Goal: Task Accomplishment & Management: Complete application form

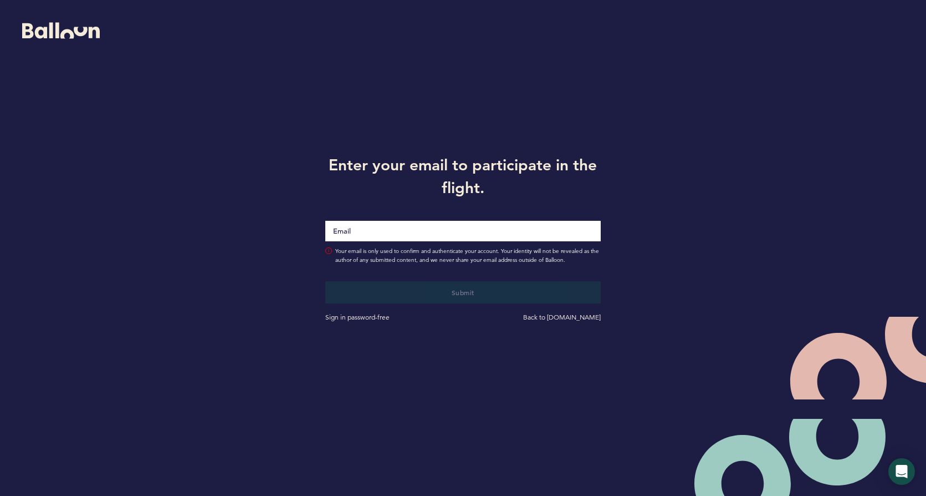
drag, startPoint x: 0, startPoint y: 0, endPoint x: 383, endPoint y: 231, distance: 446.7
click at [383, 231] on input "Email" at bounding box center [463, 231] width 276 height 21
type input "[EMAIL_ADDRESS][DOMAIN_NAME]"
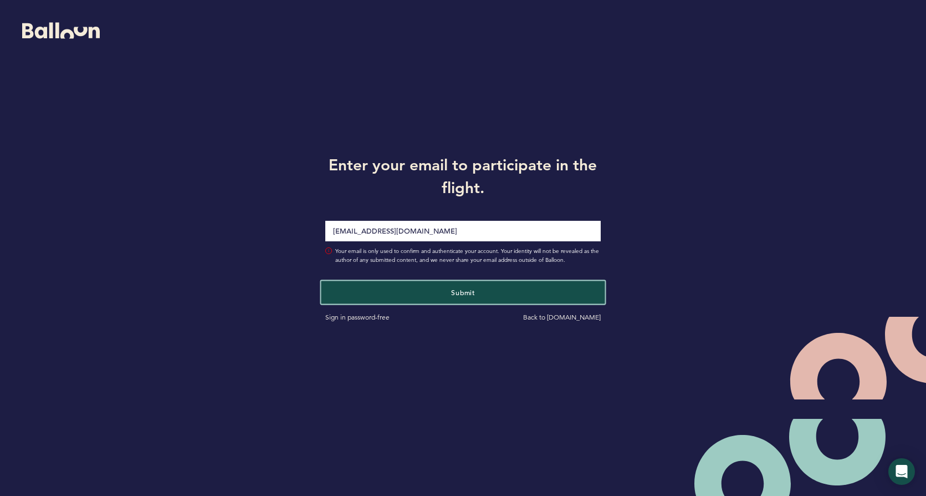
click at [402, 296] on button "Submit" at bounding box center [464, 292] width 284 height 23
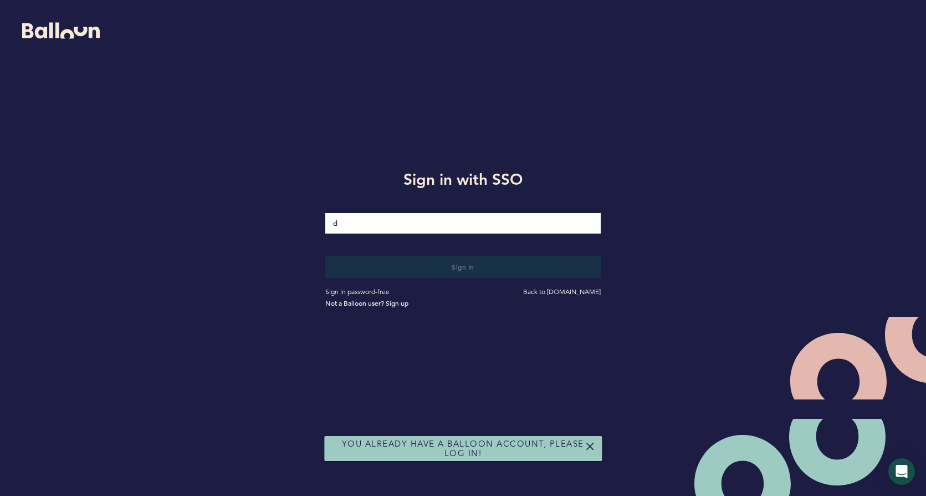
type input "[EMAIL_ADDRESS][DOMAIN_NAME]"
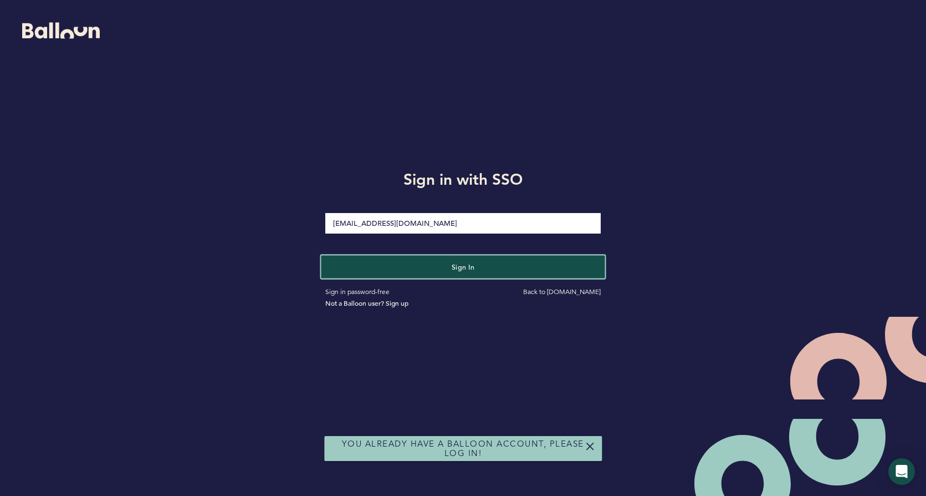
click at [417, 267] on button "Sign in" at bounding box center [464, 266] width 284 height 23
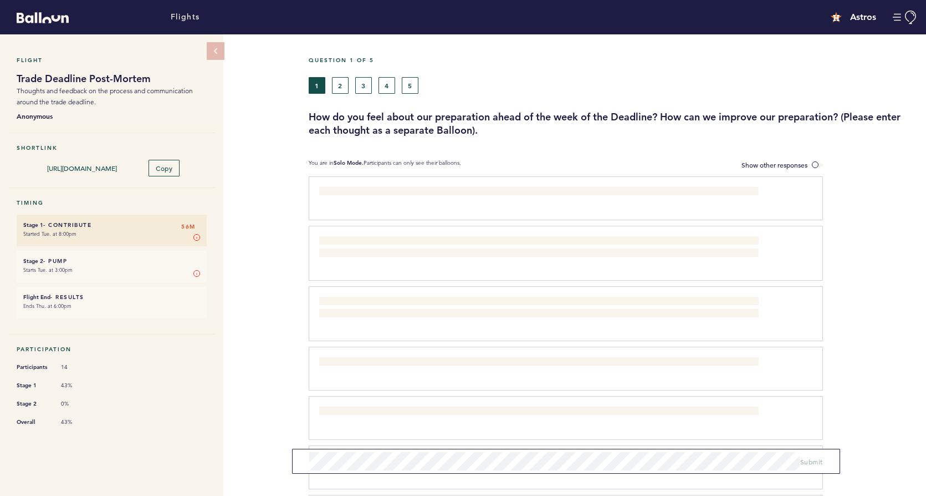
click at [121, 274] on li "Stage 2 - Pump 56M Starts Tue. at 3:00pm Stage 2 In Stage 2, you vote on the re…" at bounding box center [112, 267] width 190 height 32
click at [60, 254] on li "Stage 2 - Pump 56M Starts Tue. at 3:00pm Stage 2 In Stage 2, you vote on the re…" at bounding box center [112, 267] width 190 height 32
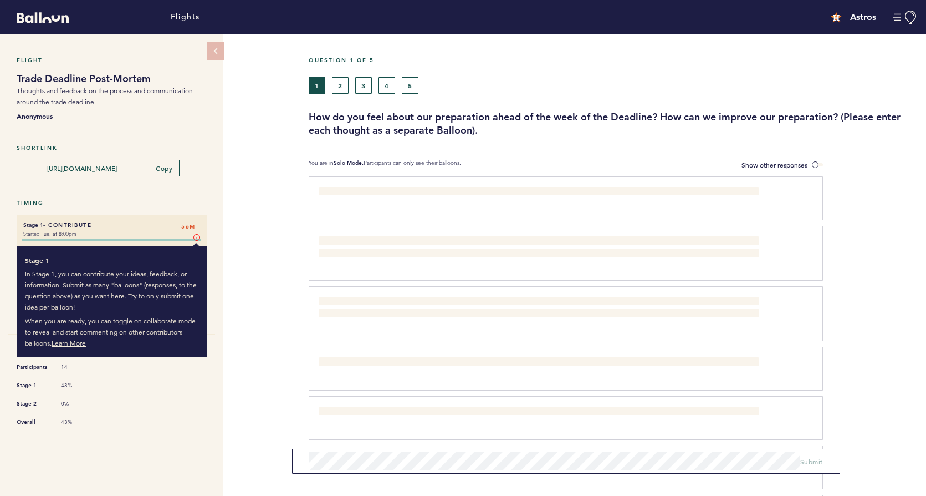
click at [201, 235] on div at bounding box center [112, 240] width 190 height 11
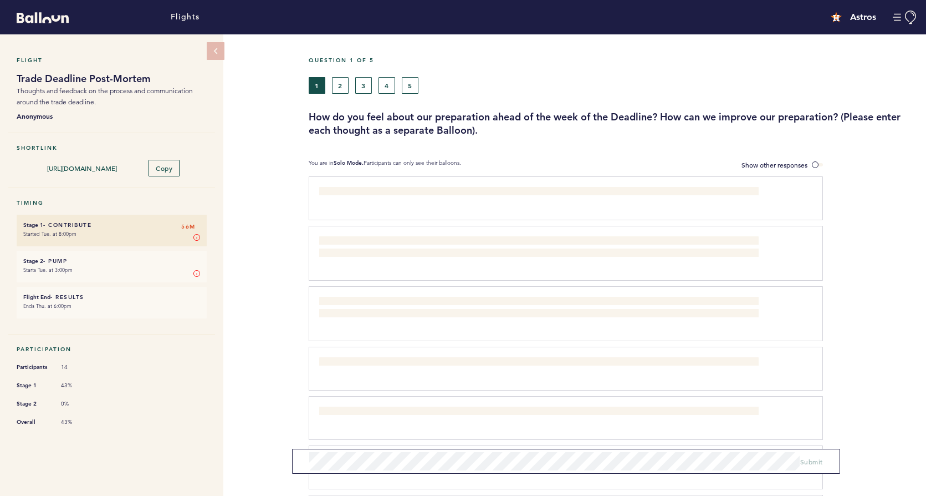
click at [192, 429] on div "Participation Participants 14 Stage 1 43% Stage 2 0% Overall 43%" at bounding box center [111, 389] width 207 height 89
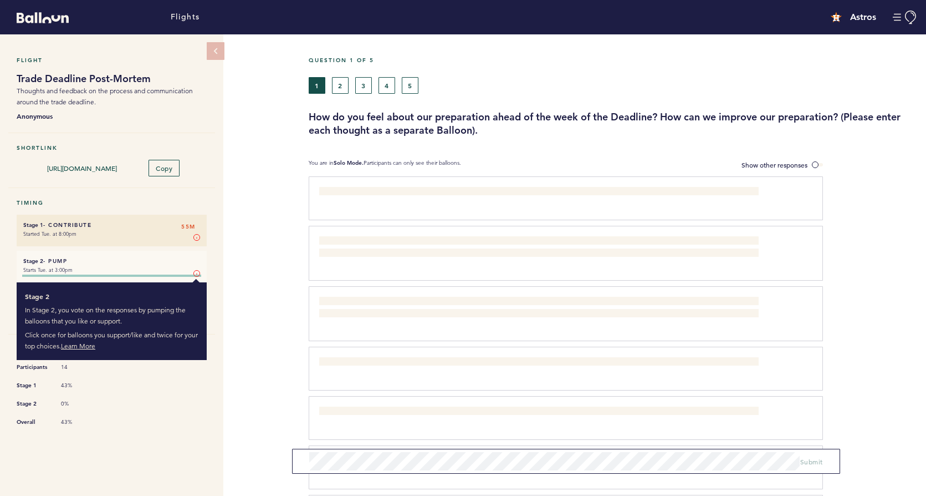
click at [198, 270] on circle at bounding box center [196, 273] width 6 height 6
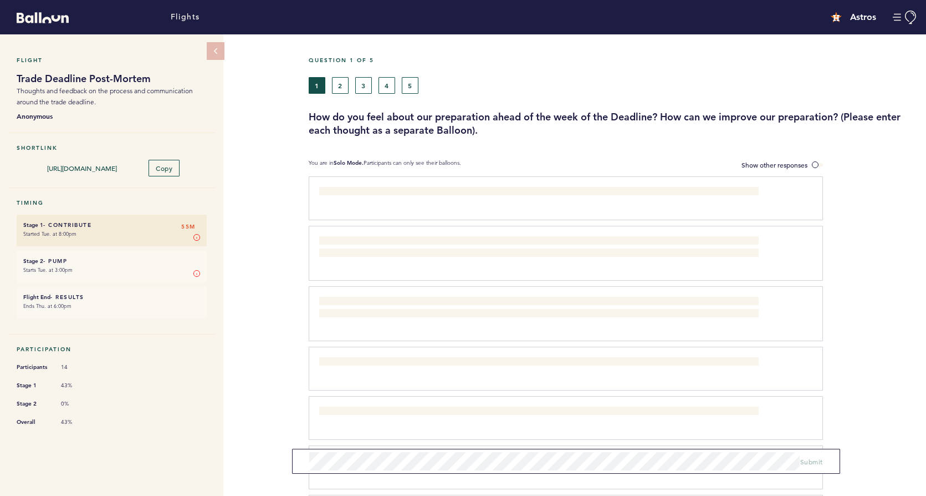
click at [150, 266] on small "Starts Tue. at 3:00pm" at bounding box center [111, 269] width 177 height 11
click at [345, 84] on button "2" at bounding box center [340, 85] width 17 height 17
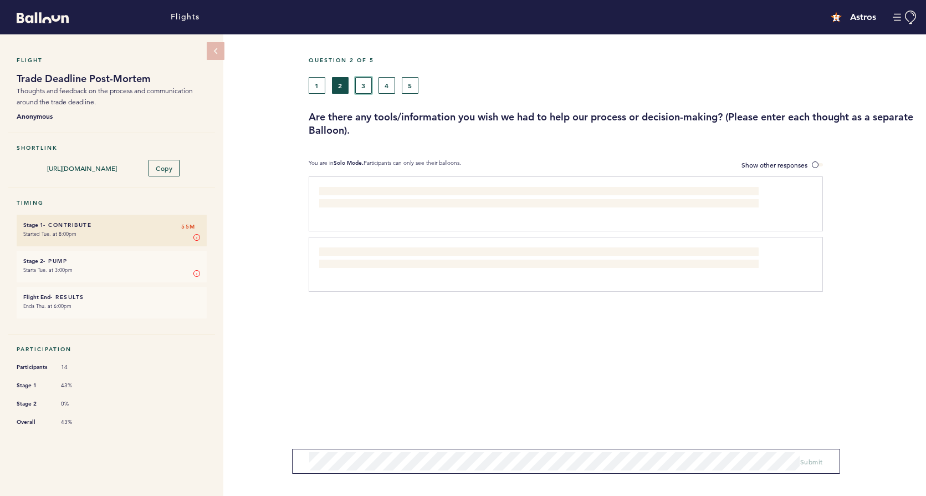
click at [368, 90] on button "3" at bounding box center [363, 85] width 17 height 17
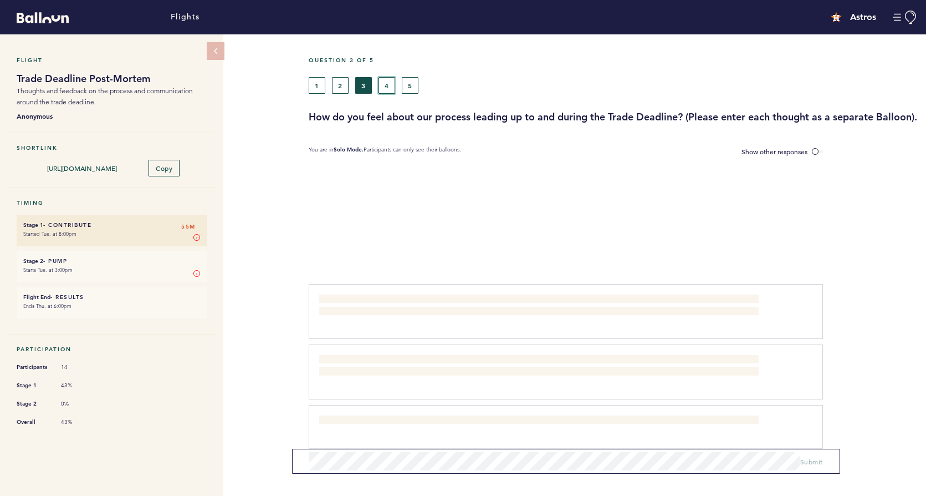
click at [386, 90] on button "4" at bounding box center [387, 85] width 17 height 17
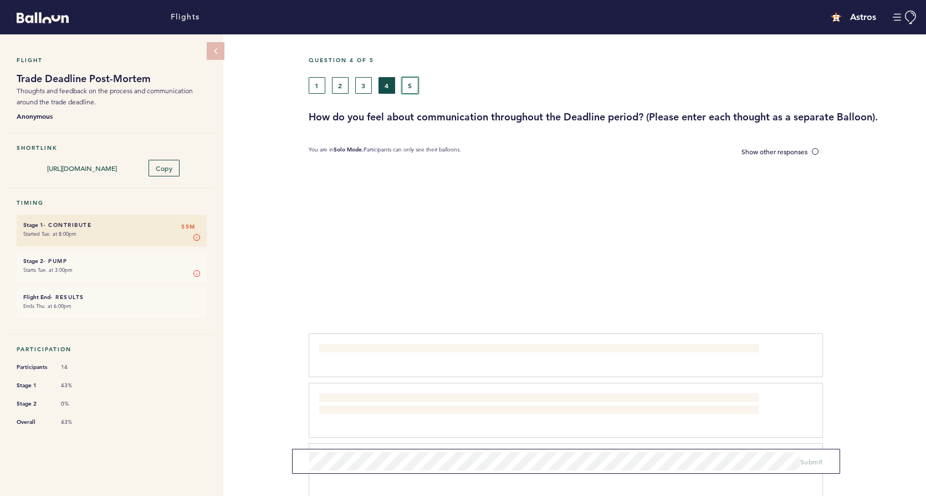
click at [416, 89] on button "5" at bounding box center [410, 85] width 17 height 17
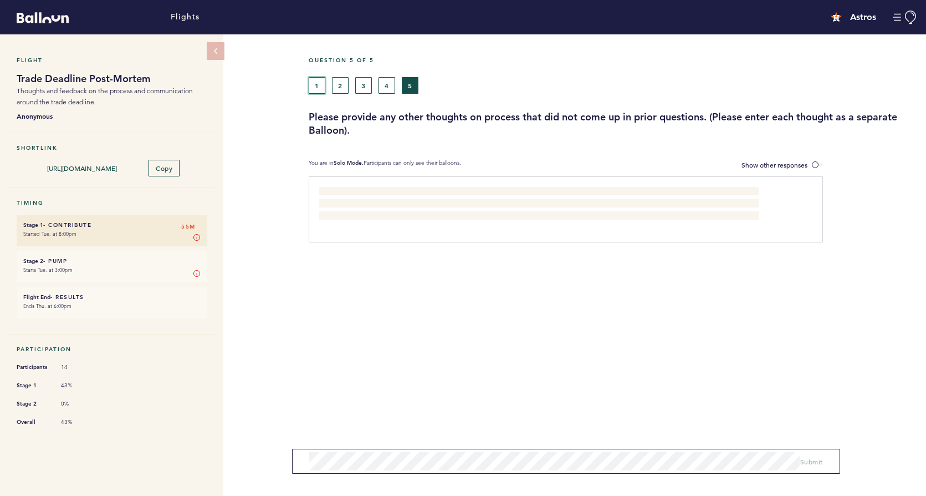
click at [312, 88] on button "1" at bounding box center [317, 85] width 17 height 17
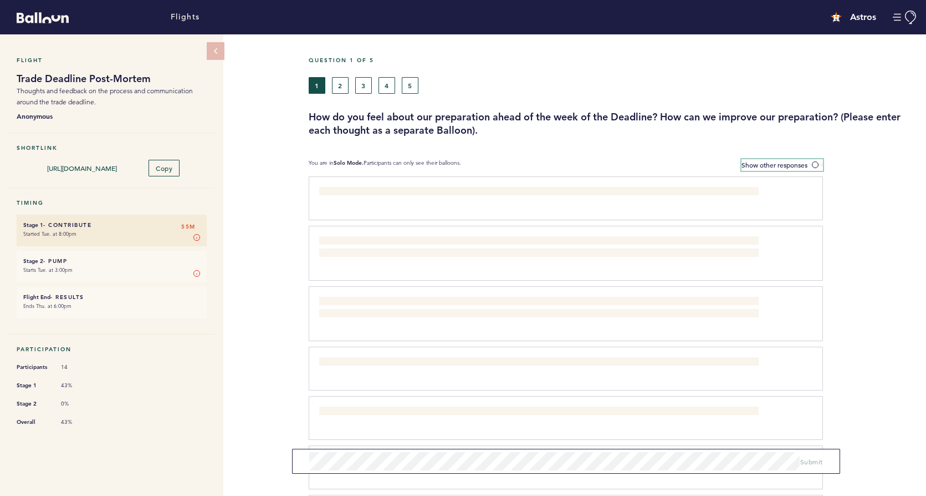
click at [773, 160] on label "Show other responses" at bounding box center [782, 165] width 81 height 12
click at [0, 0] on input "Show other responses" at bounding box center [0, 0] width 0 height 0
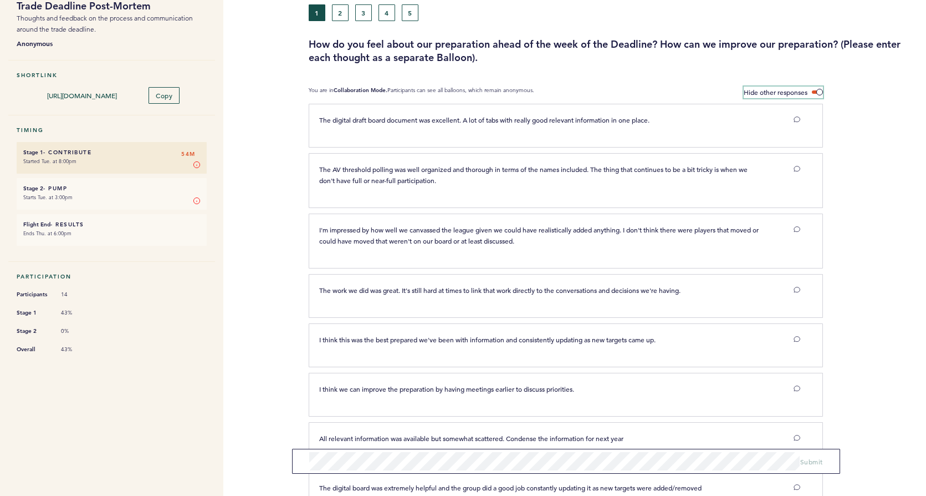
scroll to position [72, 0]
click at [818, 93] on span at bounding box center [817, 92] width 11 height 3
click at [0, 0] on input "Hide other responses" at bounding box center [0, 0] width 0 height 0
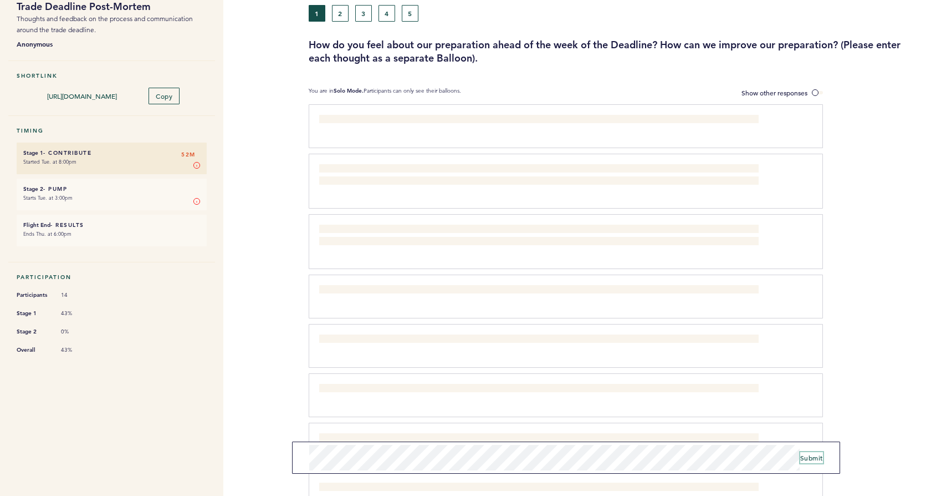
click at [815, 459] on span "Submit" at bounding box center [812, 457] width 23 height 9
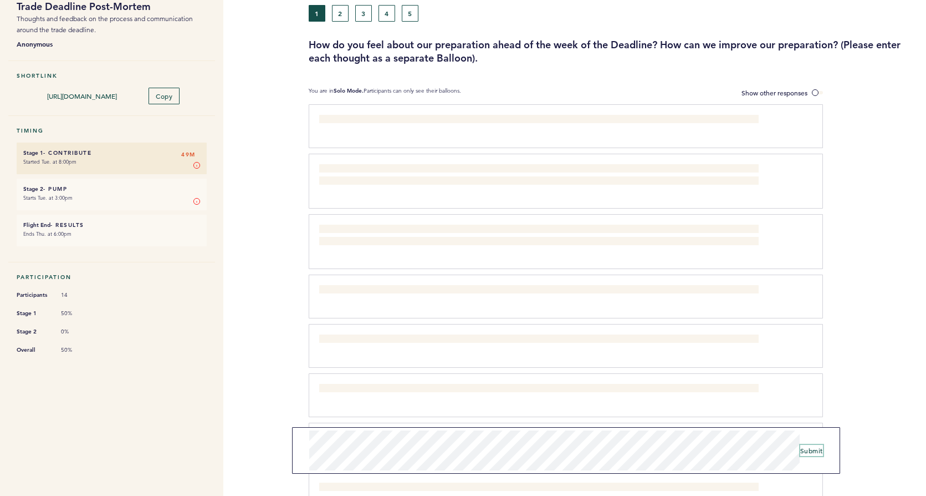
click at [819, 452] on span "Submit" at bounding box center [812, 450] width 23 height 9
click at [345, 12] on button "2" at bounding box center [340, 13] width 17 height 17
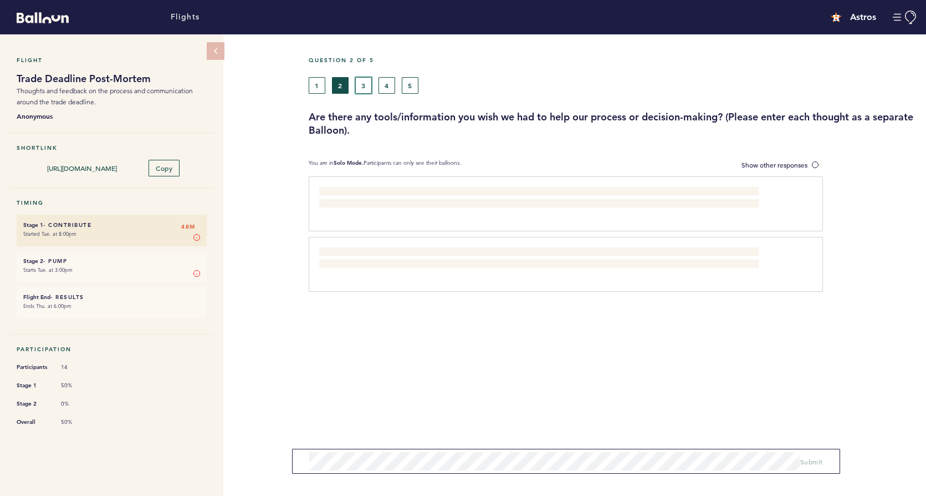
click at [368, 89] on button "3" at bounding box center [363, 85] width 17 height 17
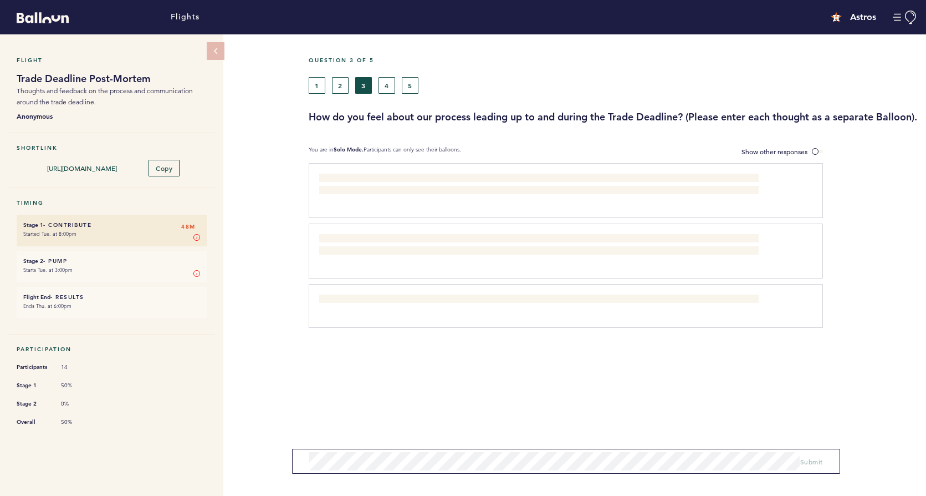
click at [396, 85] on div "1 2 3 4 5" at bounding box center [535, 85] width 453 height 17
click at [388, 87] on button "4" at bounding box center [387, 85] width 17 height 17
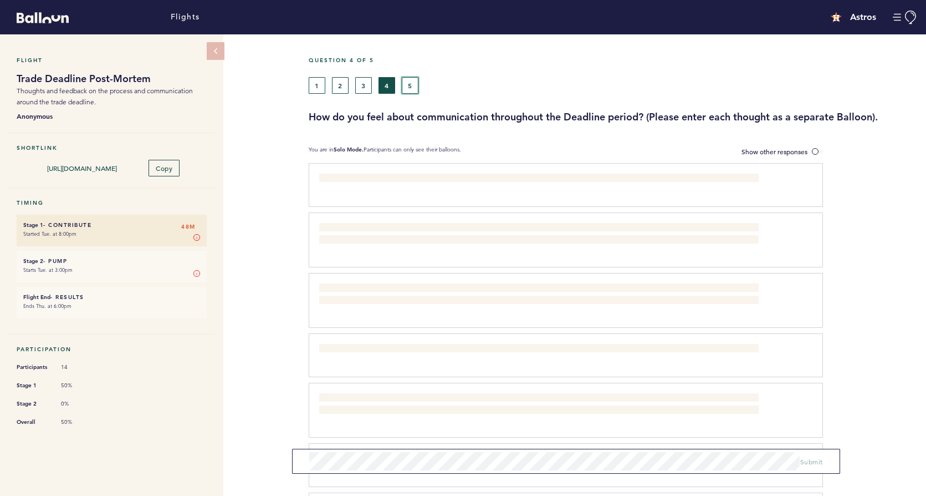
click at [406, 82] on button "5" at bounding box center [410, 85] width 17 height 17
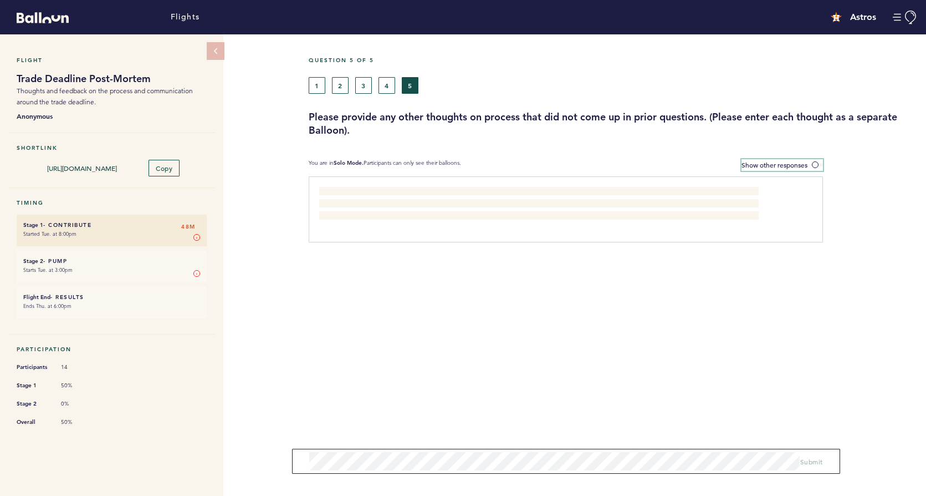
click at [814, 166] on span at bounding box center [817, 164] width 11 height 3
click at [0, 0] on input "Show other responses" at bounding box center [0, 0] width 0 height 0
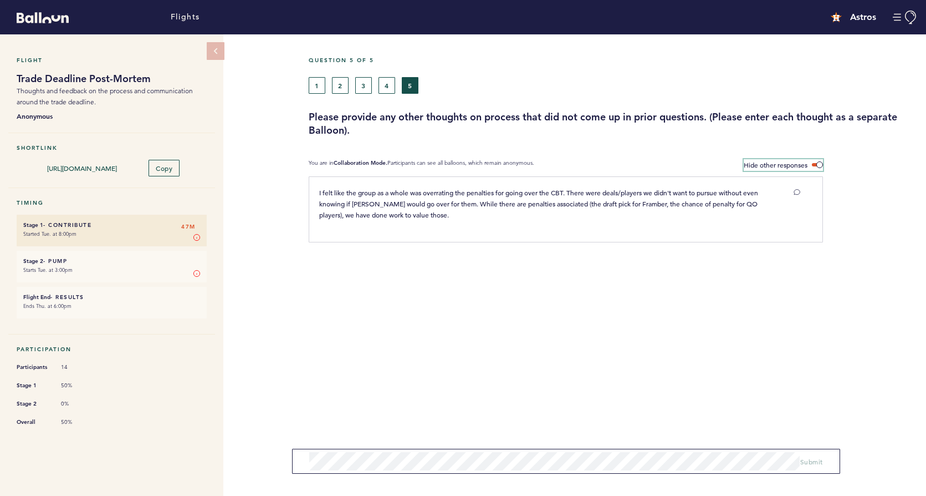
click at [814, 166] on label "Hide other responses" at bounding box center [783, 165] width 79 height 12
click at [0, 0] on input "Hide other responses" at bounding box center [0, 0] width 0 height 0
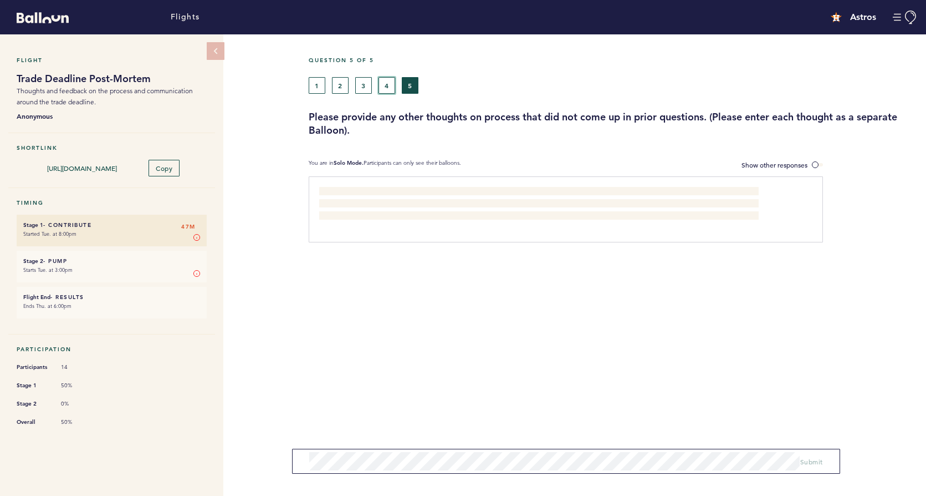
click at [390, 86] on button "4" at bounding box center [387, 85] width 17 height 17
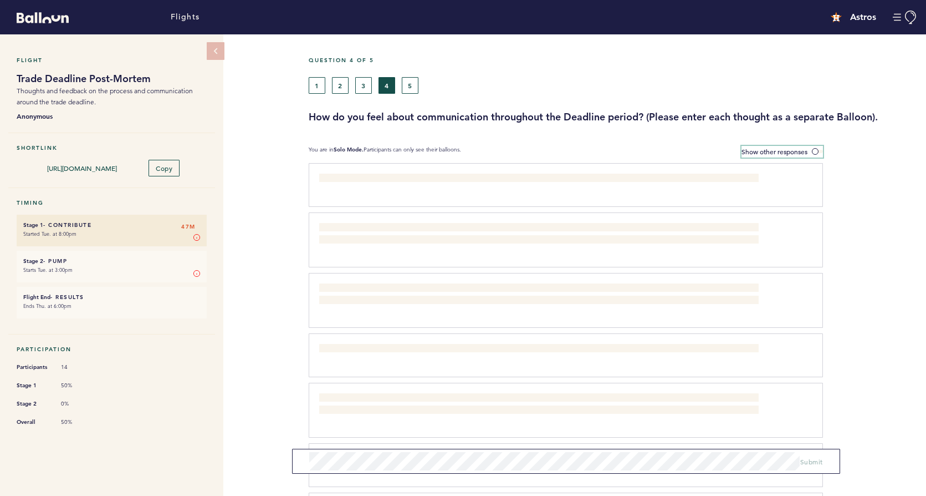
click at [792, 149] on span "Show other responses" at bounding box center [775, 151] width 66 height 9
click at [0, 0] on input "Show other responses" at bounding box center [0, 0] width 0 height 0
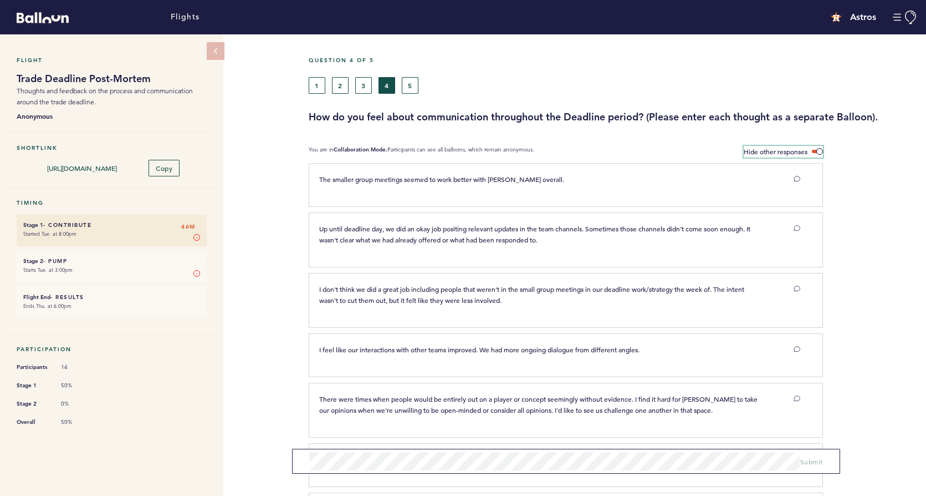
click at [819, 150] on span at bounding box center [817, 151] width 11 height 3
click at [0, 0] on input "Hide other responses" at bounding box center [0, 0] width 0 height 0
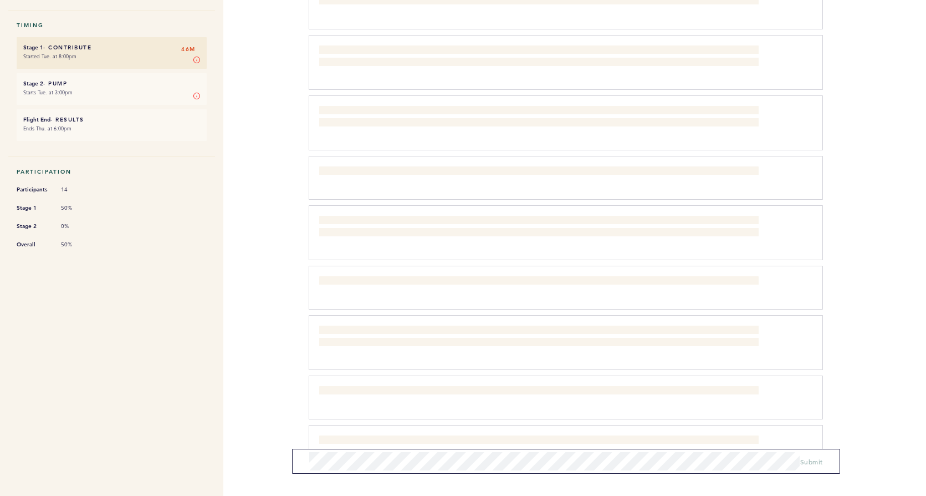
scroll to position [210, 0]
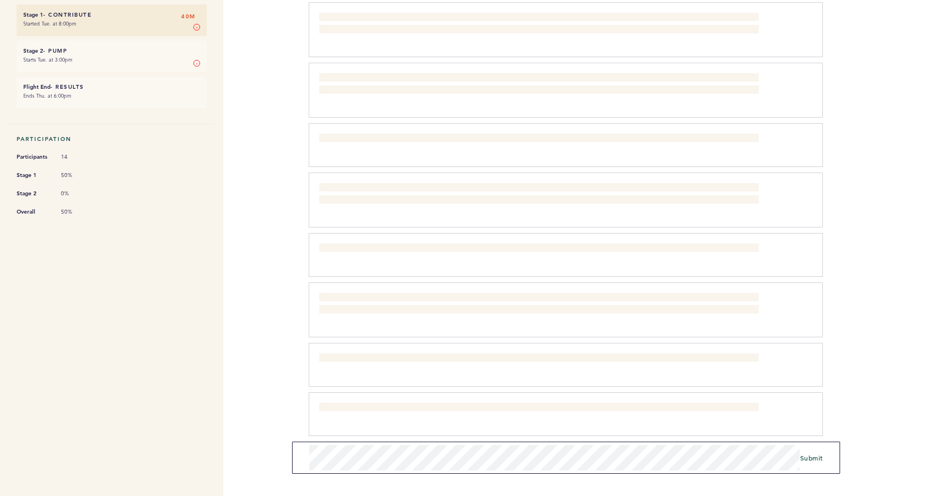
click at [437, 470] on form "Submit" at bounding box center [566, 457] width 548 height 32
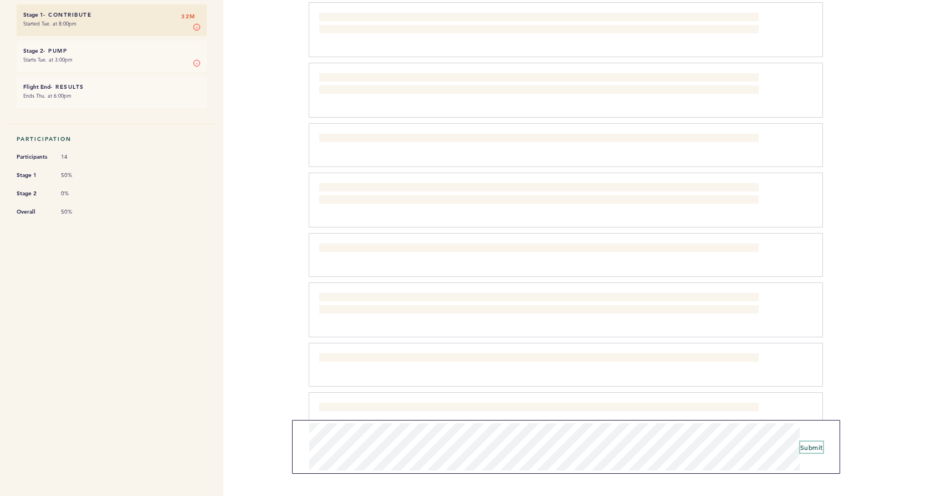
click at [810, 445] on span "Submit" at bounding box center [812, 446] width 23 height 9
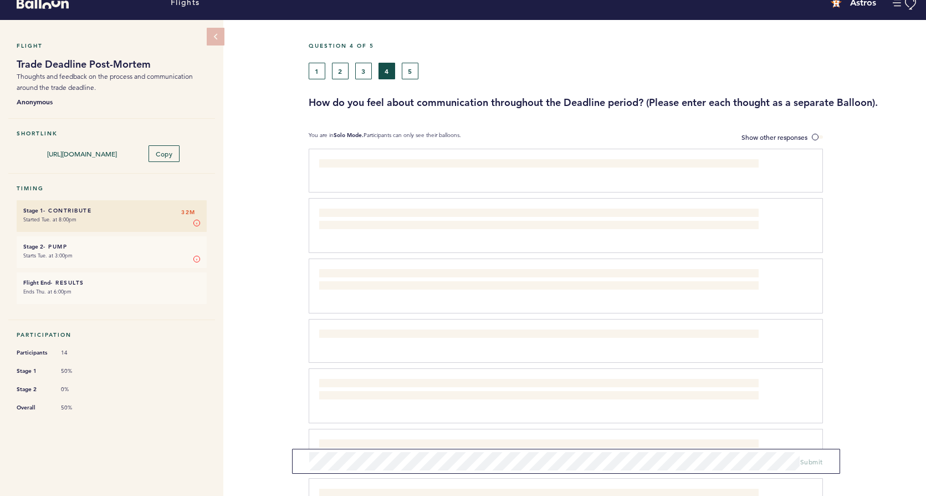
scroll to position [0, 0]
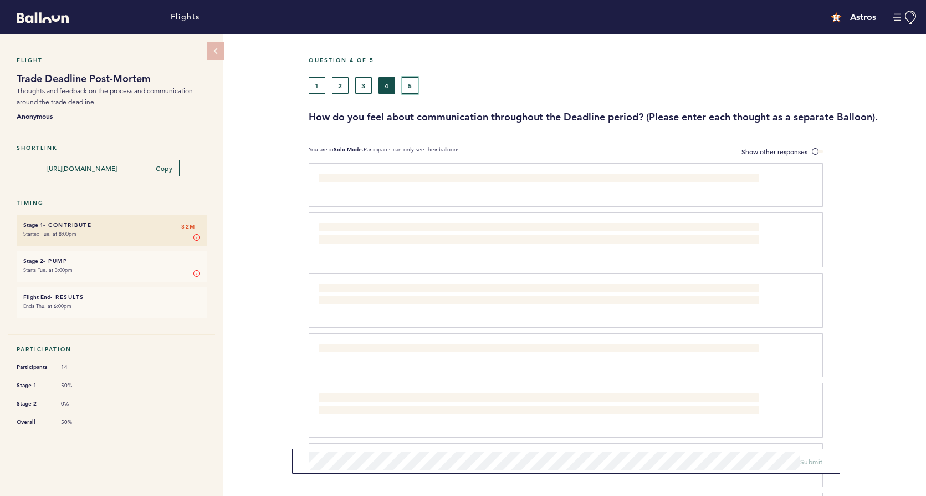
click at [411, 89] on button "5" at bounding box center [410, 85] width 17 height 17
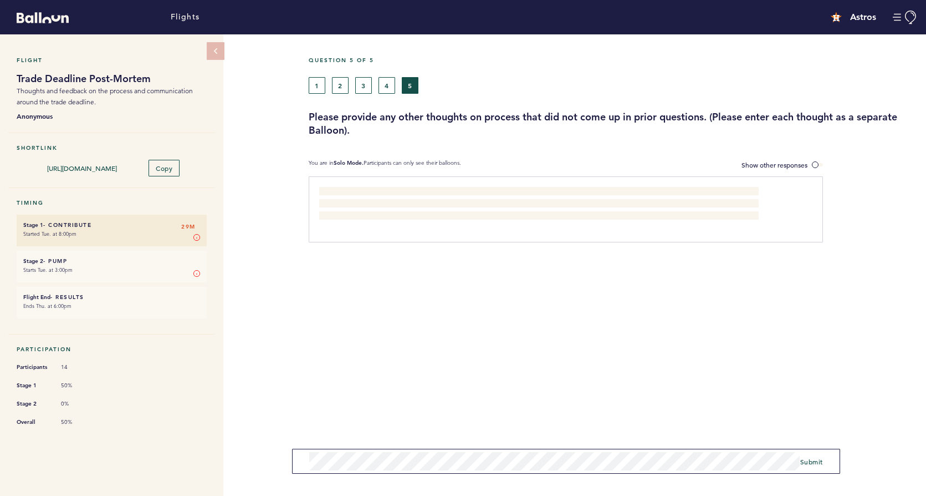
click at [614, 478] on div "Question 5 of 5 1 2 3 4 5 Please provide any other thoughts on process that did…" at bounding box center [618, 264] width 618 height 461
click at [817, 452] on span "Submit" at bounding box center [812, 454] width 23 height 9
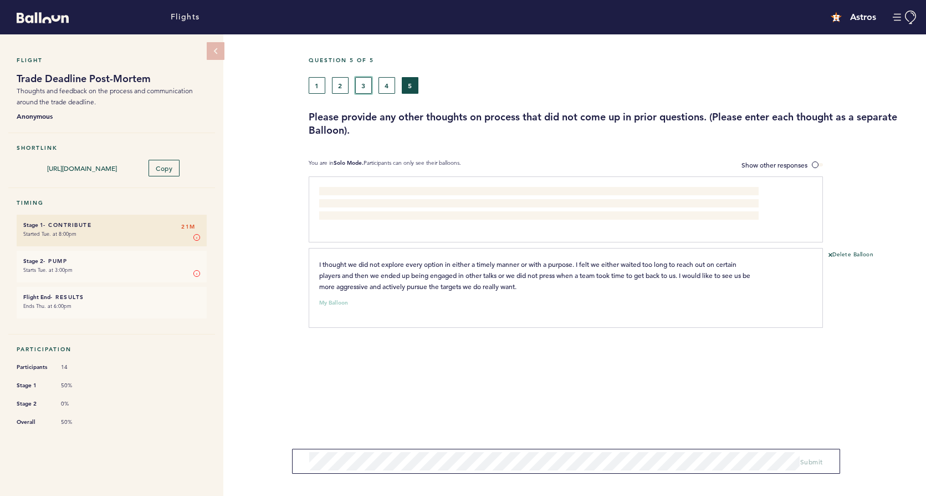
click at [360, 87] on button "3" at bounding box center [363, 85] width 17 height 17
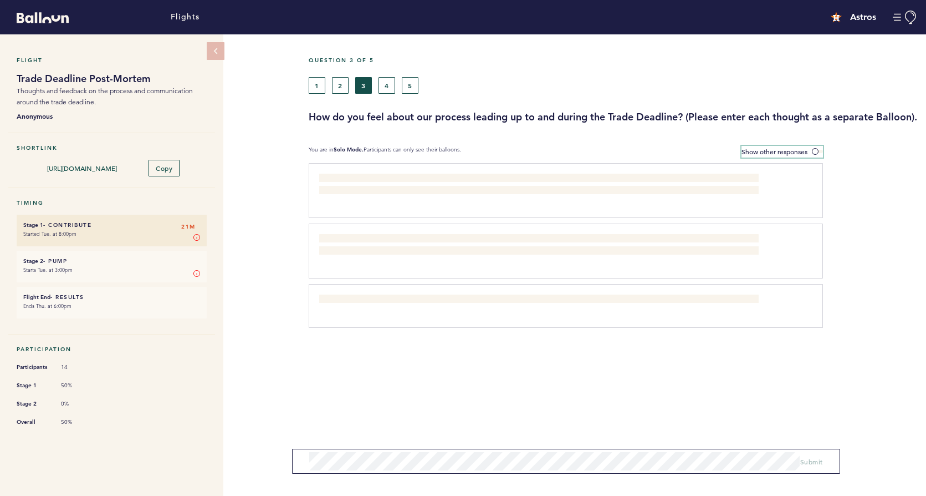
click at [808, 157] on label "Show other responses" at bounding box center [782, 152] width 81 height 12
click at [0, 0] on input "Show other responses" at bounding box center [0, 0] width 0 height 0
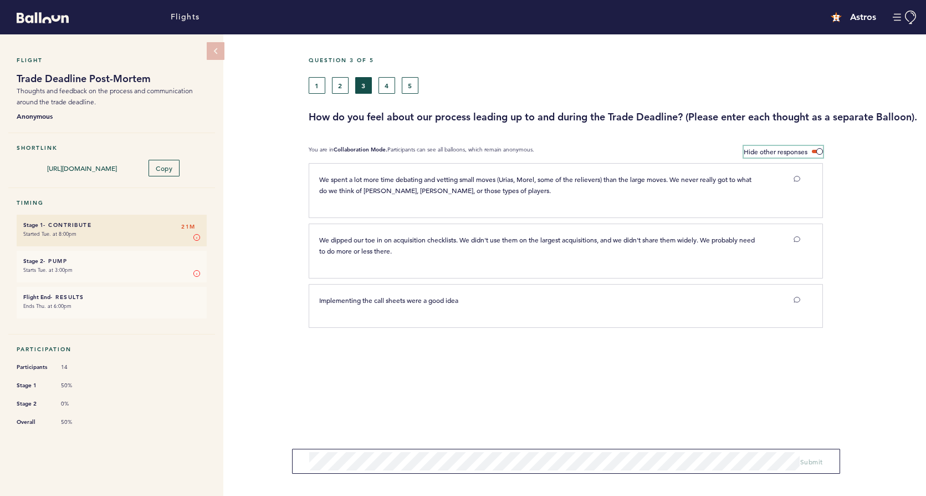
click at [808, 157] on label "Hide other responses" at bounding box center [783, 152] width 79 height 12
click at [0, 0] on input "Hide other responses" at bounding box center [0, 0] width 0 height 0
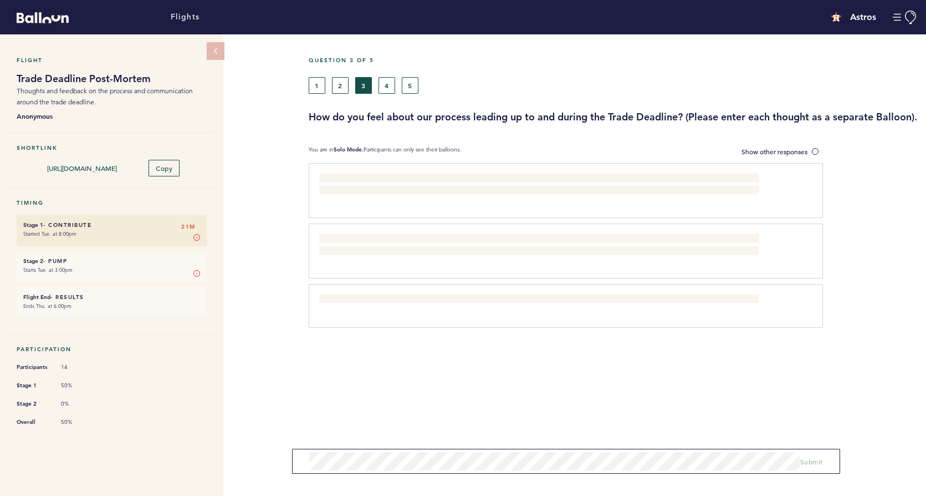
click at [419, 85] on div "1 2 3 4 5" at bounding box center [535, 85] width 453 height 17
click at [414, 86] on button "5" at bounding box center [410, 85] width 17 height 17
